Goal: Task Accomplishment & Management: Manage account settings

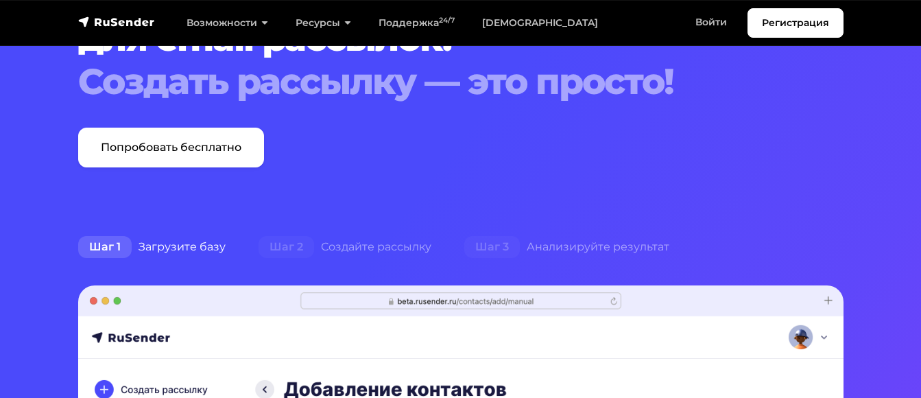
scroll to position [137, 0]
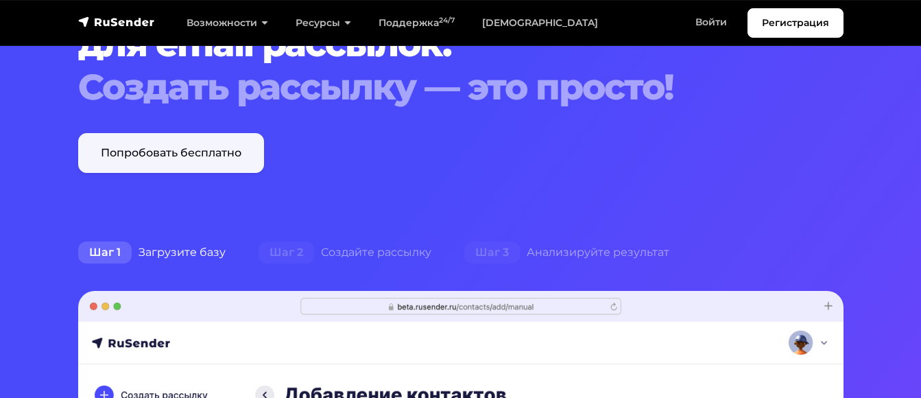
click at [176, 157] on link "Попробовать бесплатно" at bounding box center [171, 153] width 186 height 40
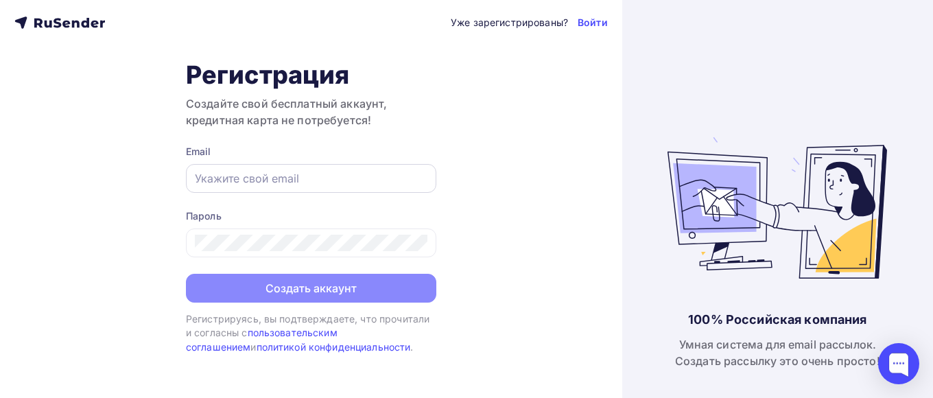
click at [245, 182] on input "text" at bounding box center [311, 178] width 232 height 16
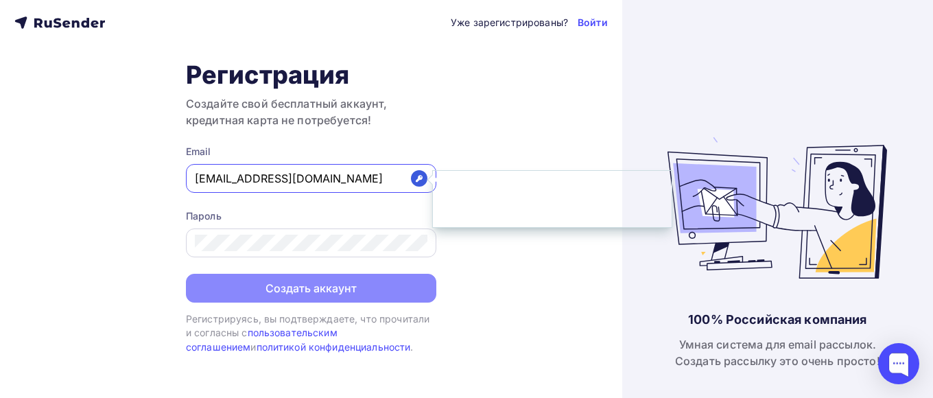
type input "rsm.39@mail.ru"
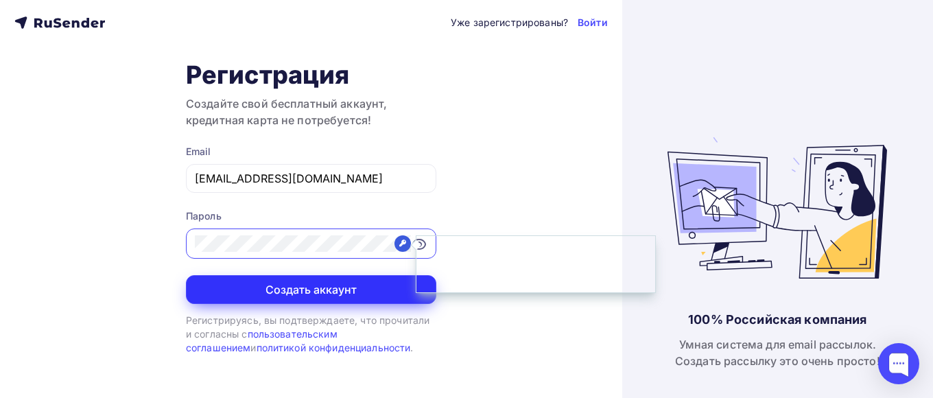
click at [236, 283] on button "Создать аккаунт" at bounding box center [311, 289] width 250 height 29
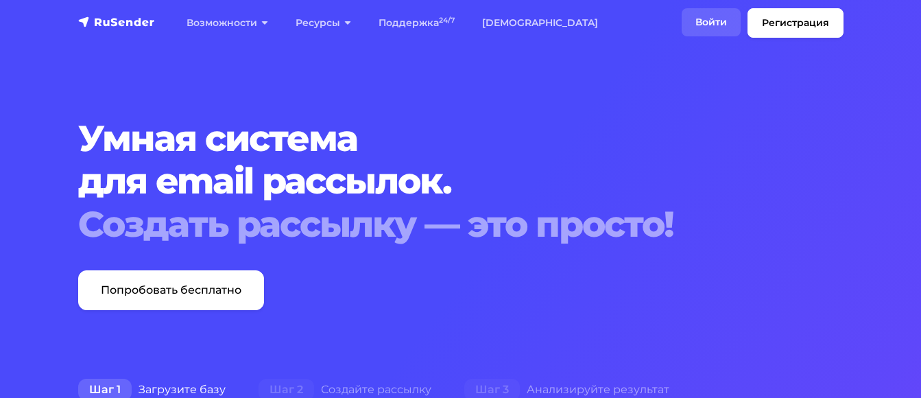
click at [713, 21] on link "Войти" at bounding box center [711, 22] width 59 height 28
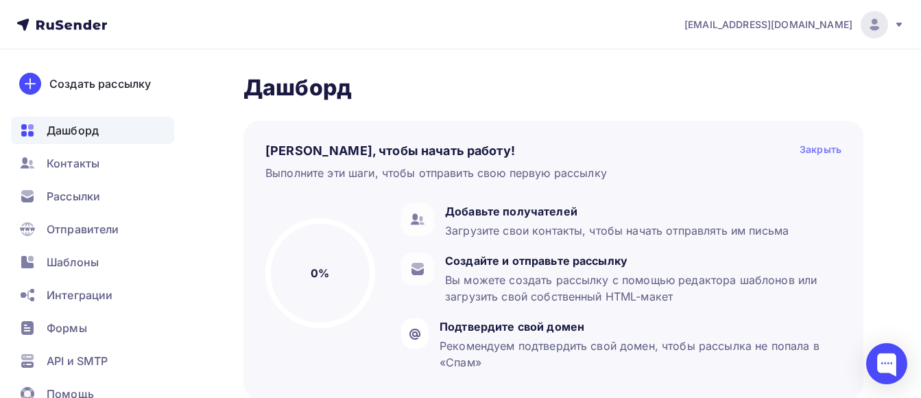
click at [812, 151] on div "Закрыть" at bounding box center [821, 151] width 42 height 16
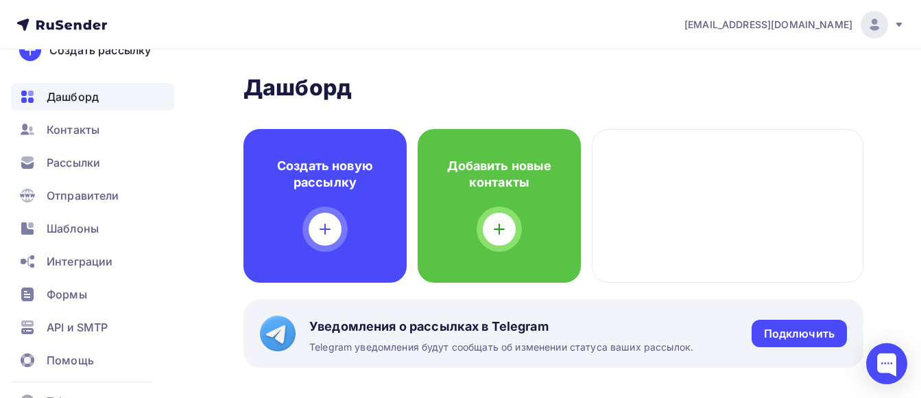
scroll to position [67, 0]
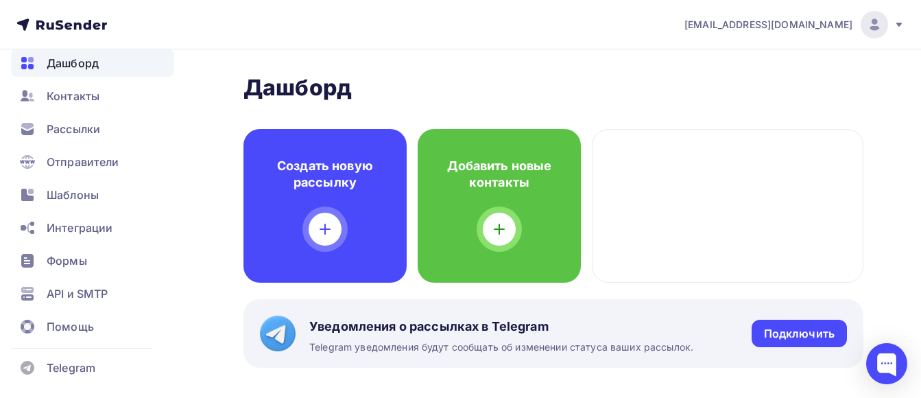
click at [898, 25] on icon at bounding box center [899, 24] width 11 height 11
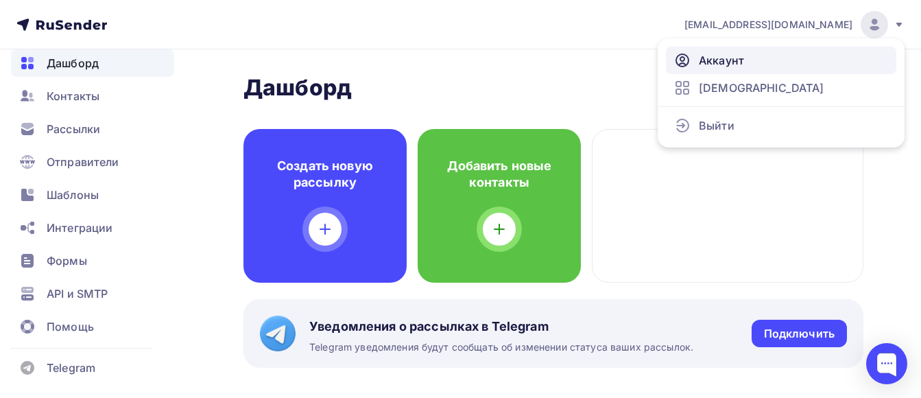
click at [719, 56] on span "Аккаунт" at bounding box center [721, 60] width 45 height 16
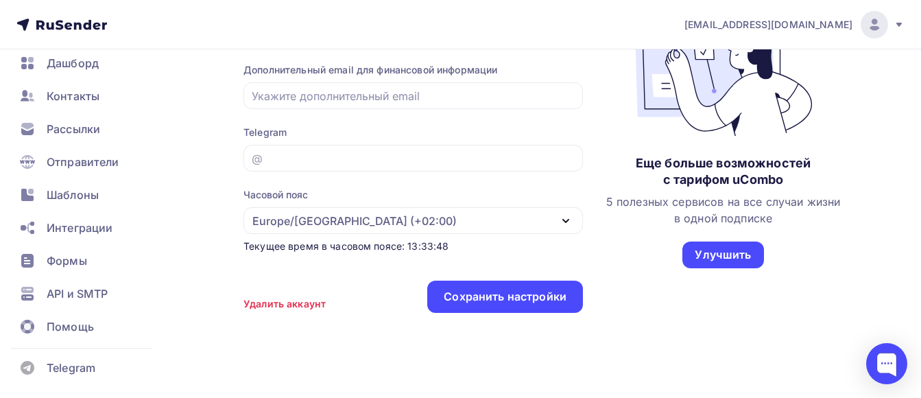
scroll to position [263, 0]
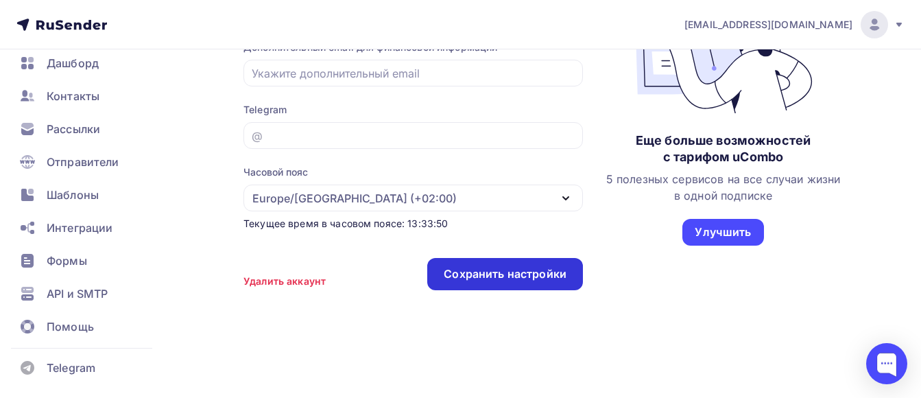
type input "РСМ"
click at [501, 279] on div "Сохранить настройки" at bounding box center [505, 274] width 123 height 16
click at [514, 268] on div "Сохранить настройки" at bounding box center [505, 274] width 123 height 16
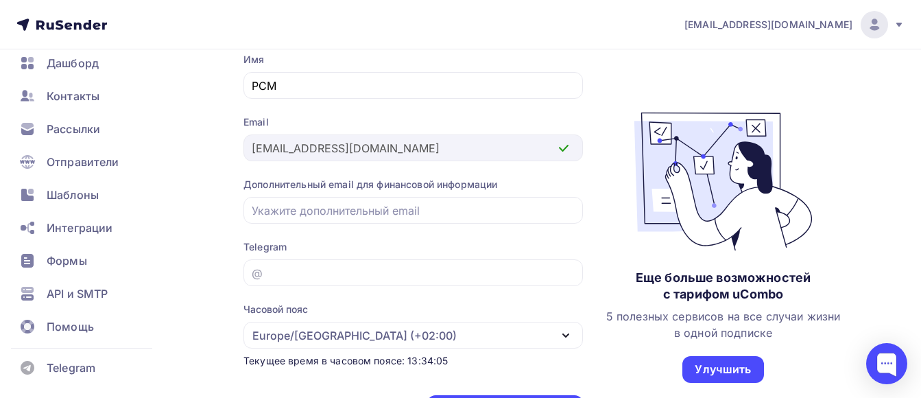
scroll to position [58, 0]
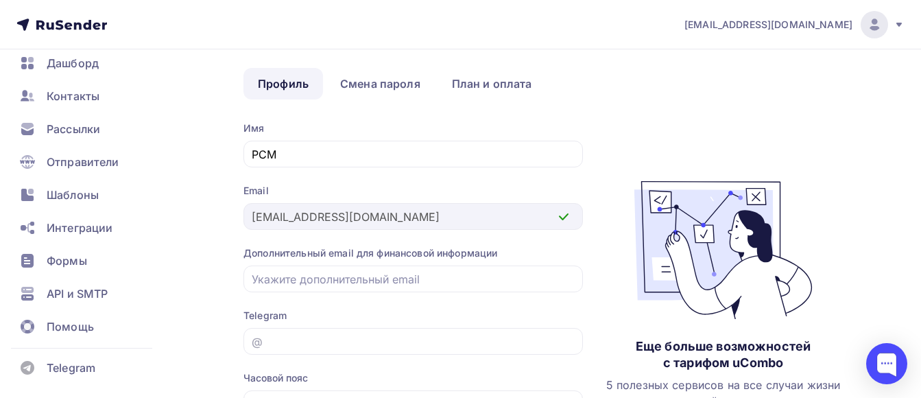
click at [34, 18] on icon at bounding box center [61, 24] width 91 height 16
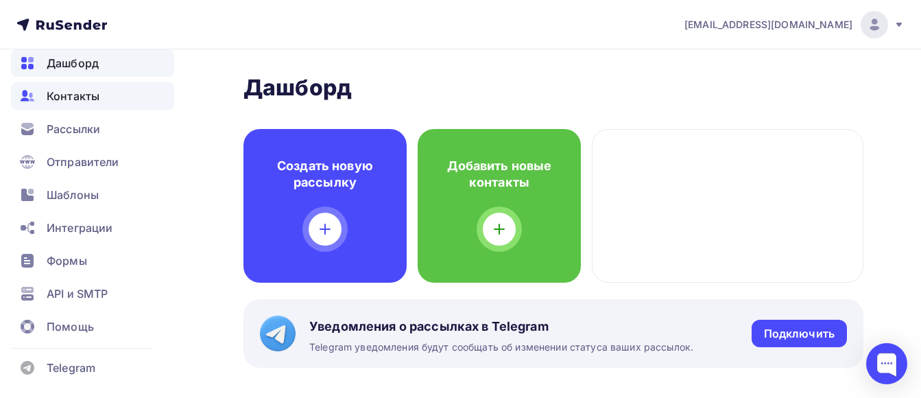
click at [88, 94] on span "Контакты" at bounding box center [73, 96] width 53 height 16
